Goal: Task Accomplishment & Management: Use online tool/utility

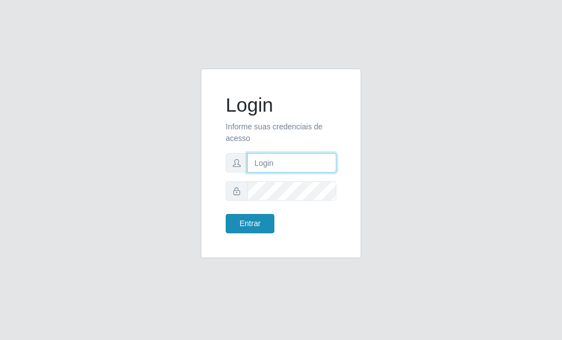
type input "Yohanna@bessa"
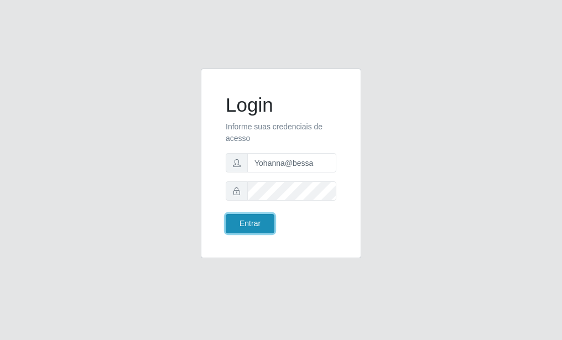
click at [254, 224] on button "Entrar" at bounding box center [250, 223] width 49 height 19
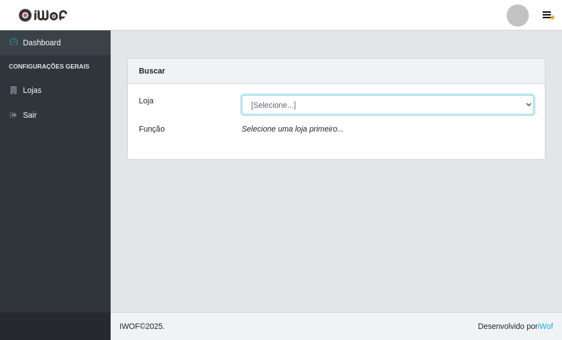
click at [523, 101] on select "[Selecione...] Bemais Supermercados - B9 Bessa" at bounding box center [388, 104] width 292 height 19
select select "410"
click at [242, 95] on select "[Selecione...] Bemais Supermercados - B9 Bessa" at bounding box center [388, 104] width 292 height 19
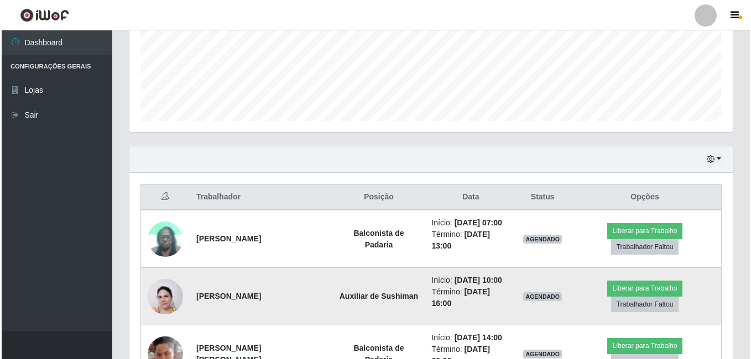
scroll to position [326, 0]
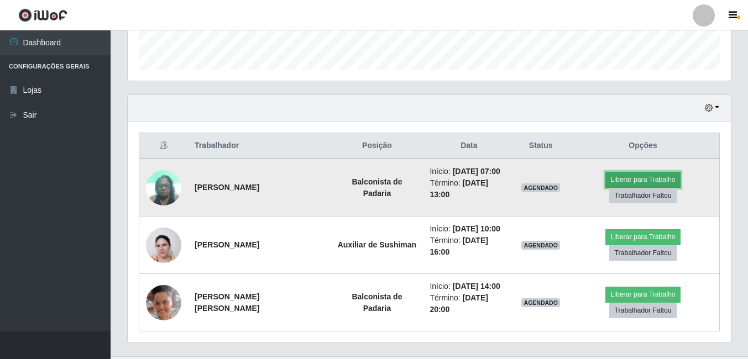
click at [561, 185] on button "Liberar para Trabalho" at bounding box center [642, 179] width 75 height 15
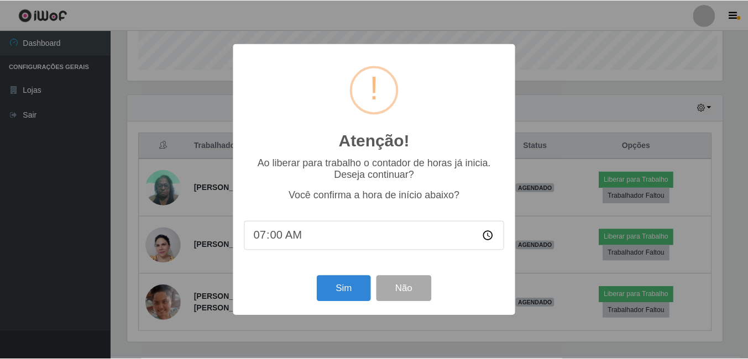
scroll to position [229, 598]
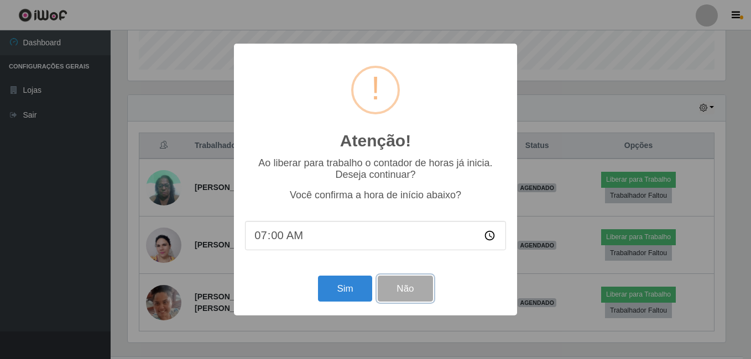
click at [405, 298] on button "Não" at bounding box center [405, 289] width 55 height 26
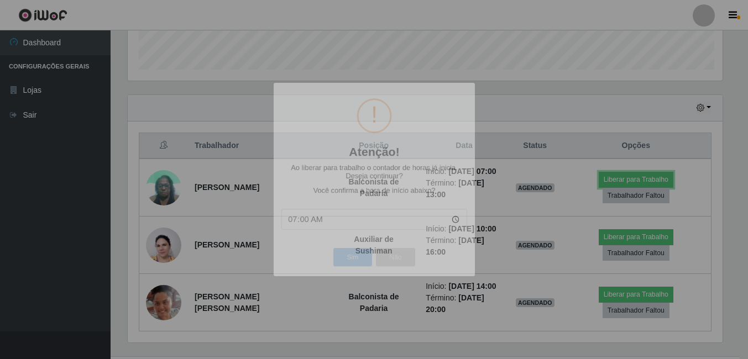
scroll to position [229, 603]
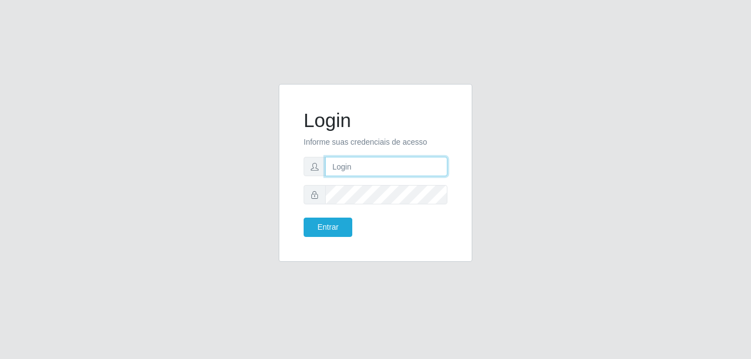
type input "Yohanna@bessa"
click at [332, 240] on div "Login Informe suas credenciais de acesso [PERSON_NAME] Entrar" at bounding box center [375, 173] width 166 height 150
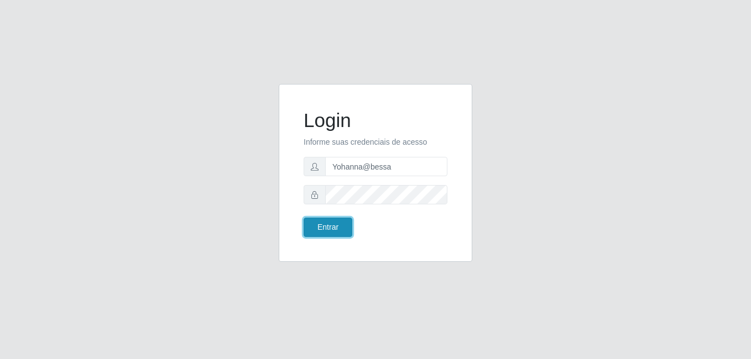
click at [342, 229] on button "Entrar" at bounding box center [327, 227] width 49 height 19
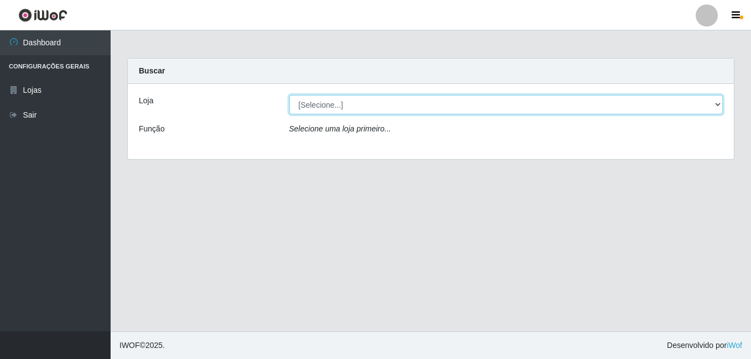
click at [707, 107] on select "[Selecione...] Bemais Supermercados - B9 Bessa" at bounding box center [506, 104] width 434 height 19
select select "410"
click at [289, 95] on select "[Selecione...] Bemais Supermercados - B9 Bessa" at bounding box center [506, 104] width 434 height 19
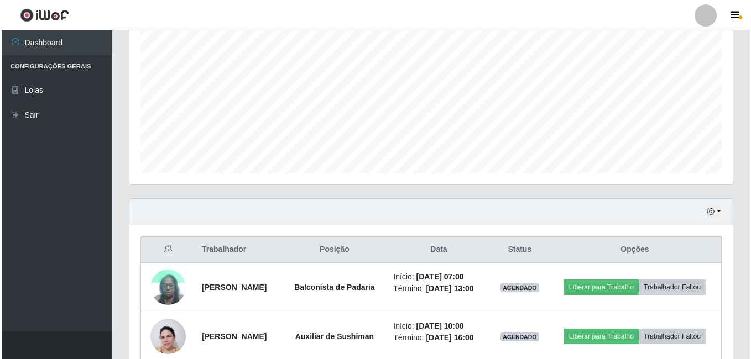
scroll to position [326, 0]
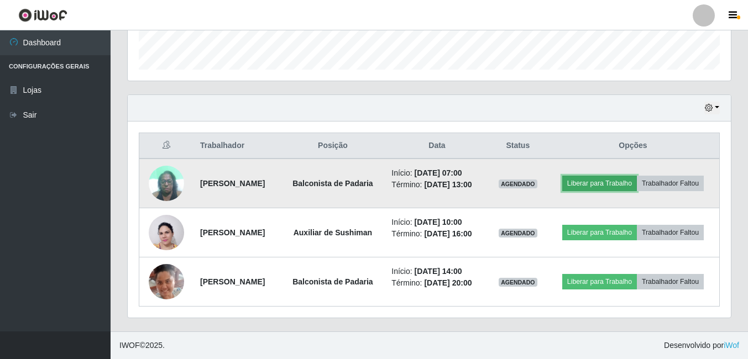
click at [604, 188] on button "Liberar para Trabalho" at bounding box center [599, 183] width 75 height 15
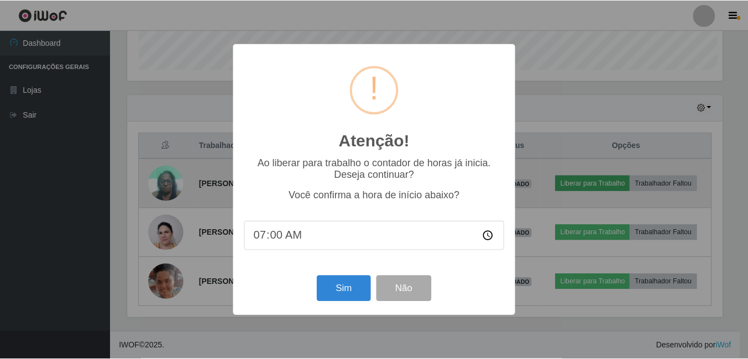
scroll to position [229, 598]
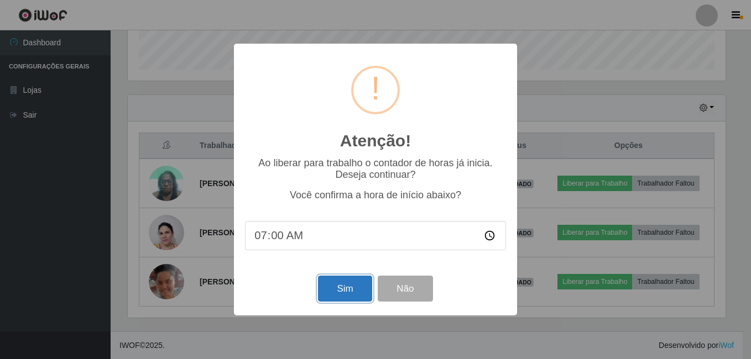
click at [355, 292] on button "Sim" at bounding box center [345, 289] width 54 height 26
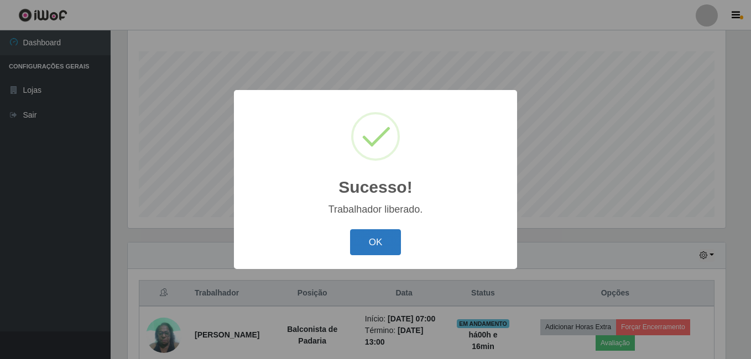
click at [380, 247] on button "OK" at bounding box center [375, 242] width 51 height 26
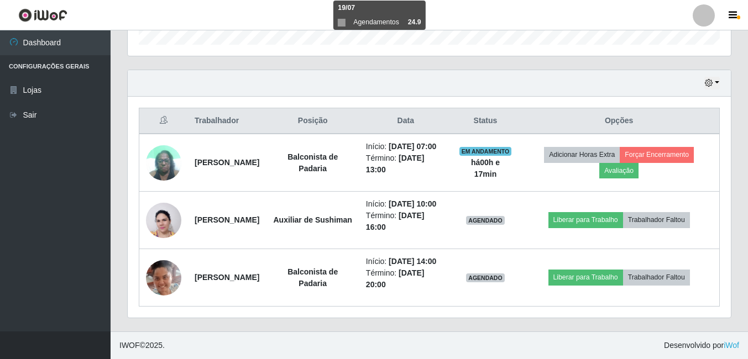
scroll to position [385, 0]
